Goal: Navigation & Orientation: Go to known website

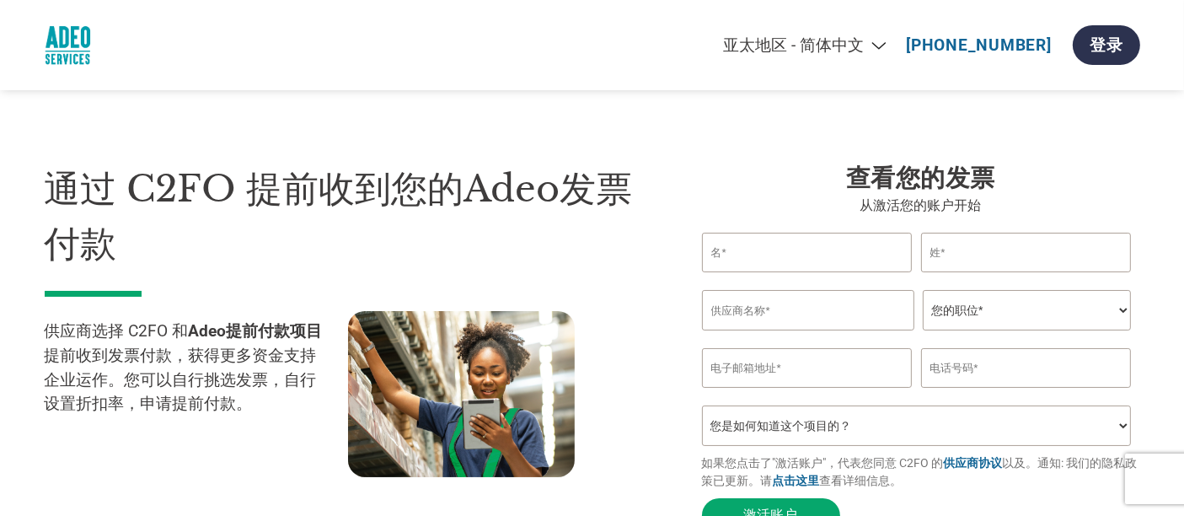
click at [850, 35] on div "Americas - English Américas - Español Américas - Português Amériques - Français…" at bounding box center [815, 45] width 650 height 56
click at [838, 53] on select "Americas - English Américas - Español [GEOGRAPHIC_DATA] - Português [GEOGRAPHIC…" at bounding box center [702, 44] width 391 height 19
click at [616, 35] on select "Americas - English Américas - Español [GEOGRAPHIC_DATA] - Português [GEOGRAPHIC…" at bounding box center [702, 44] width 391 height 19
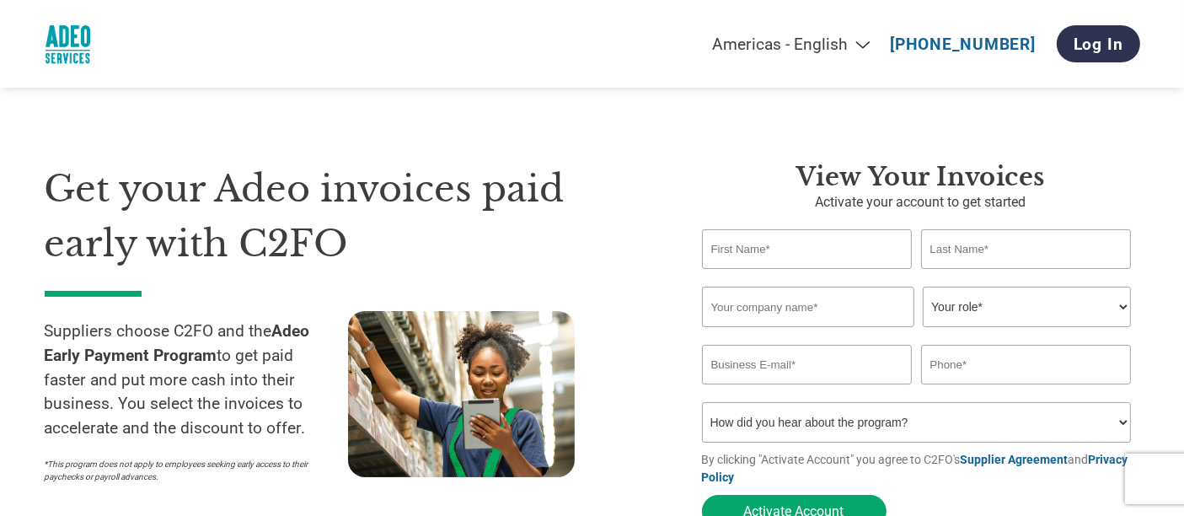
click at [848, 41] on select "Americas - English Américas - Español [GEOGRAPHIC_DATA] - Português [GEOGRAPHIC…" at bounding box center [686, 44] width 391 height 19
select select "zh-CN"
click at [622, 35] on select "Americas - English Américas - Español [GEOGRAPHIC_DATA] - Português [GEOGRAPHIC…" at bounding box center [686, 44] width 391 height 19
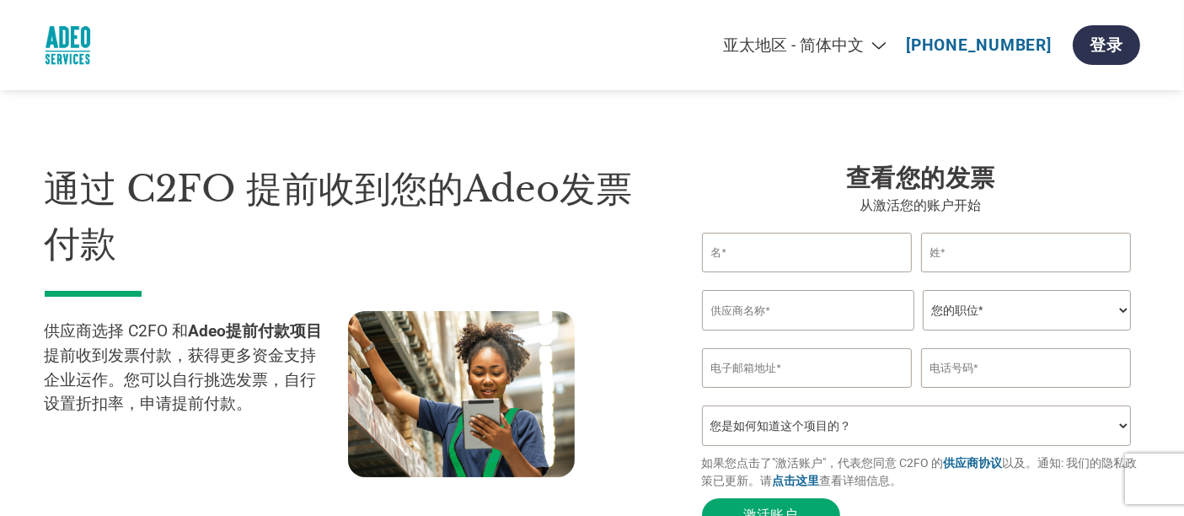
click at [822, 156] on div "通过 C2FO 提前收到您的Adeo发票付款 供应商选择 C2FO 和 [PERSON_NAME]提前付款项目 提前收到发票付款，获得更多资金支持企业运作。您…" at bounding box center [593, 317] width 1096 height 447
click at [280, 55] on div "Americas - English Américas - Español Américas - Português Amériques - Français…" at bounding box center [592, 45] width 1121 height 90
